Goal: Information Seeking & Learning: Check status

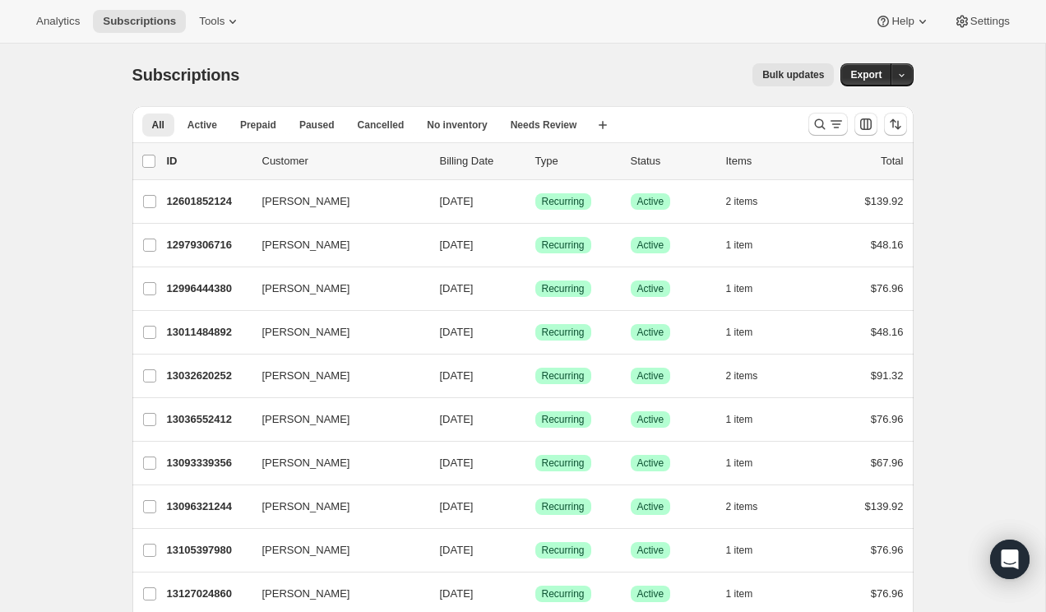
click at [61, 8] on div "Analytics Subscriptions Tools Help Settings" at bounding box center [523, 22] width 1046 height 44
click at [59, 16] on span "Analytics" at bounding box center [58, 21] width 44 height 13
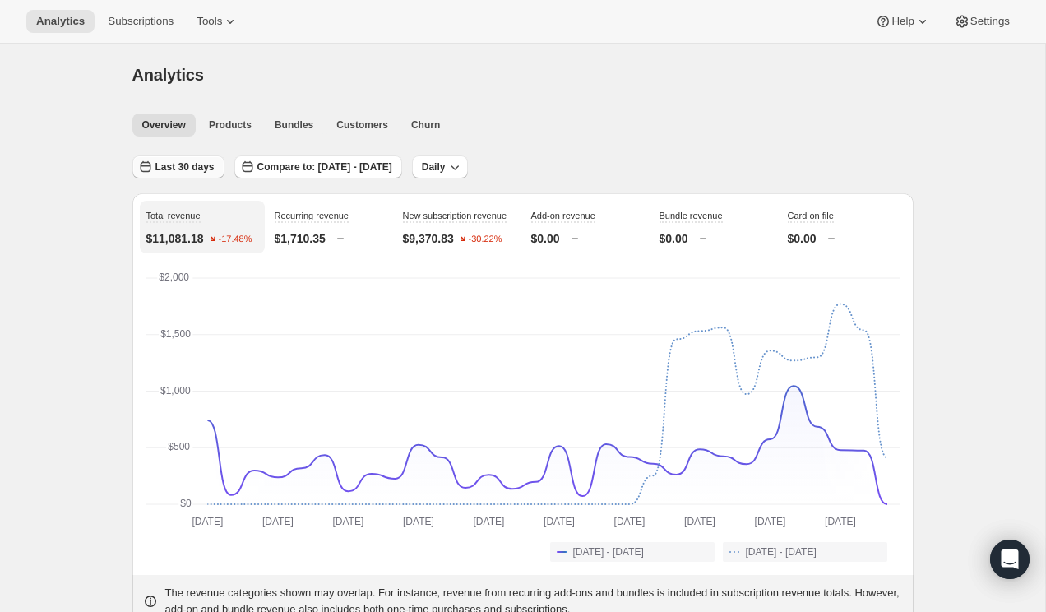
click at [181, 162] on span "Last 30 days" at bounding box center [184, 166] width 59 height 13
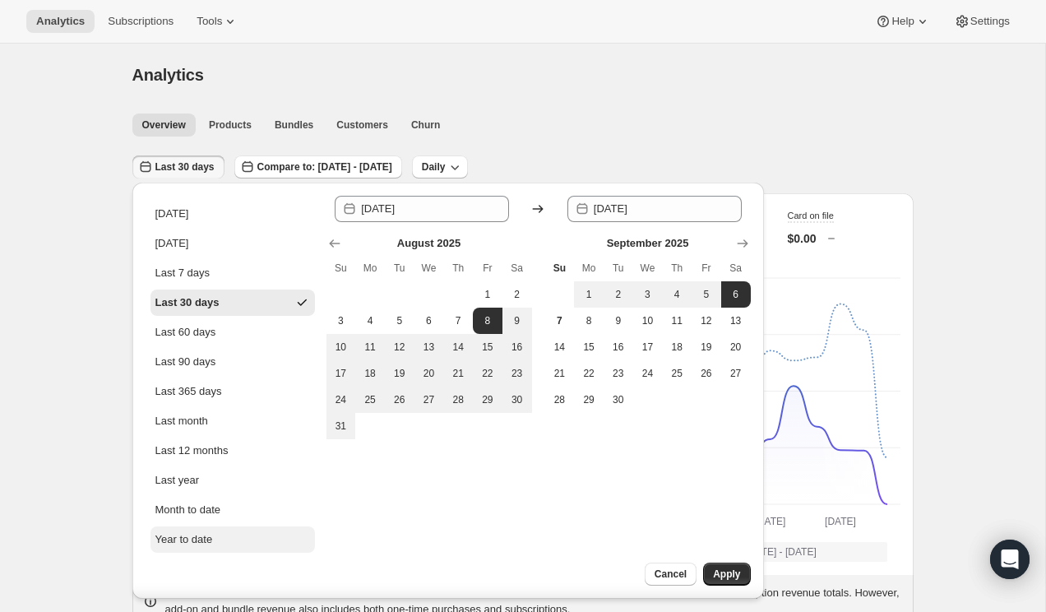
click at [212, 542] on div "Year to date" at bounding box center [184, 539] width 58 height 16
type input "[DATE]"
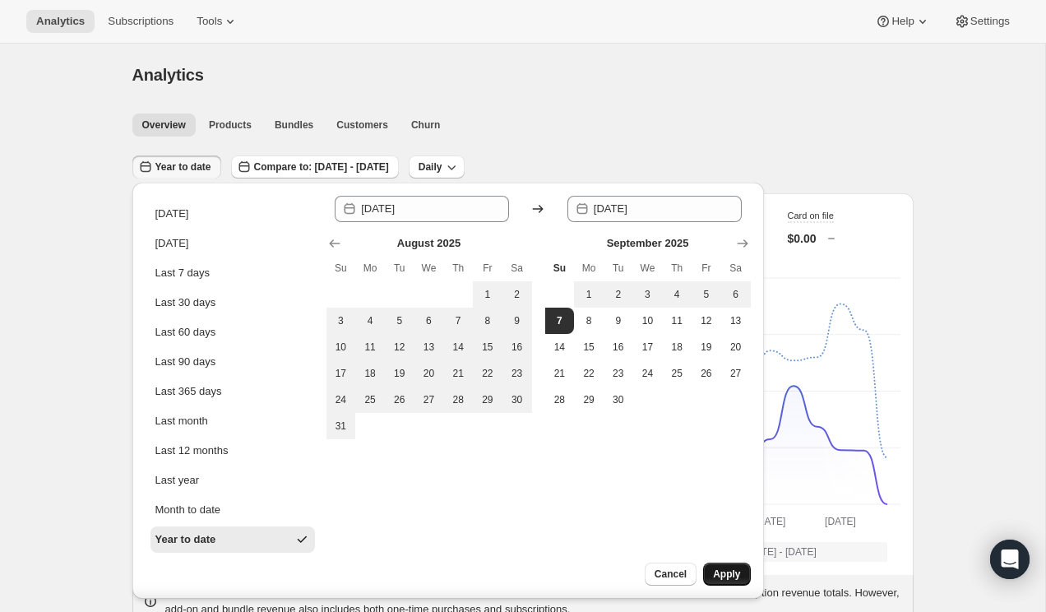
click at [743, 575] on button "Apply" at bounding box center [726, 573] width 47 height 23
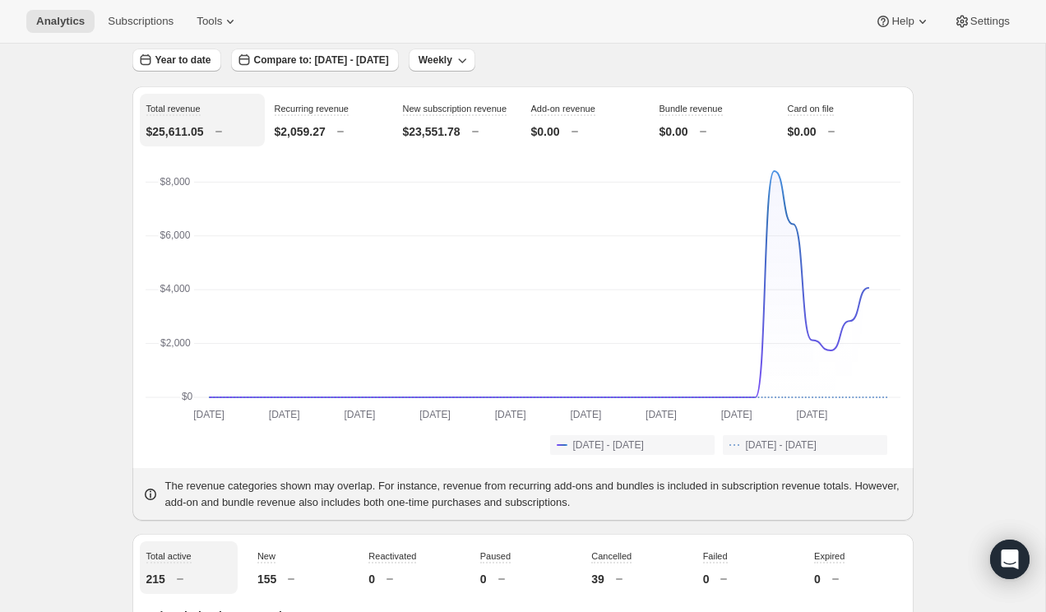
scroll to position [106, 0]
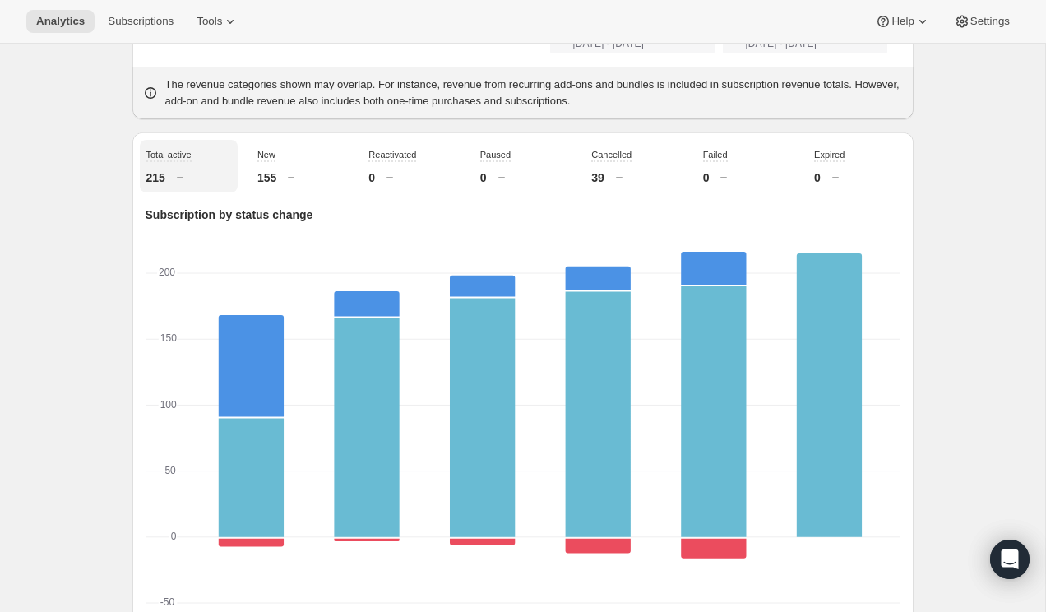
scroll to position [457, 0]
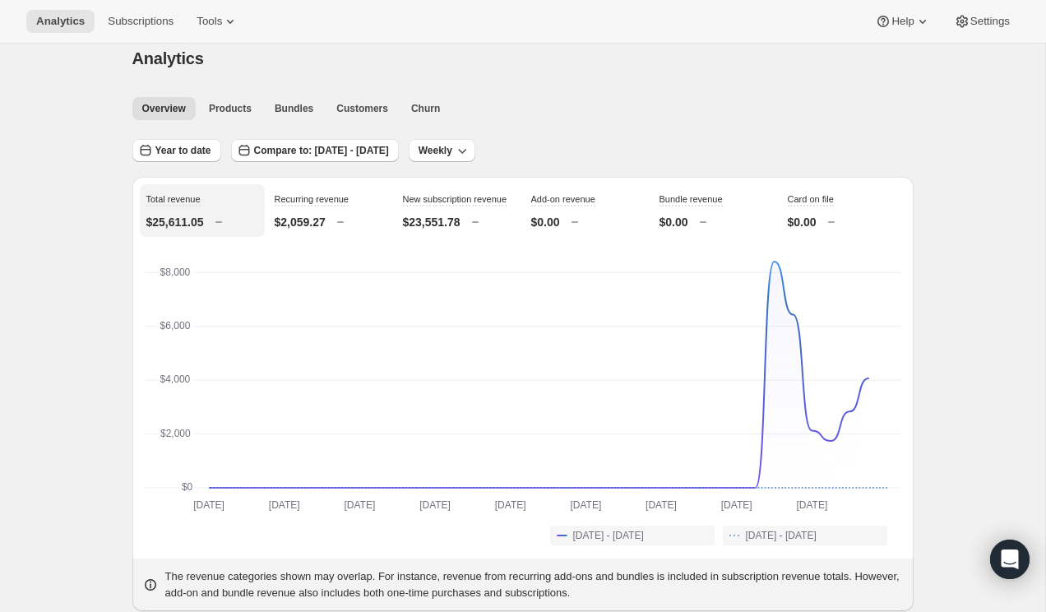
scroll to position [0, 0]
